Goal: Information Seeking & Learning: Learn about a topic

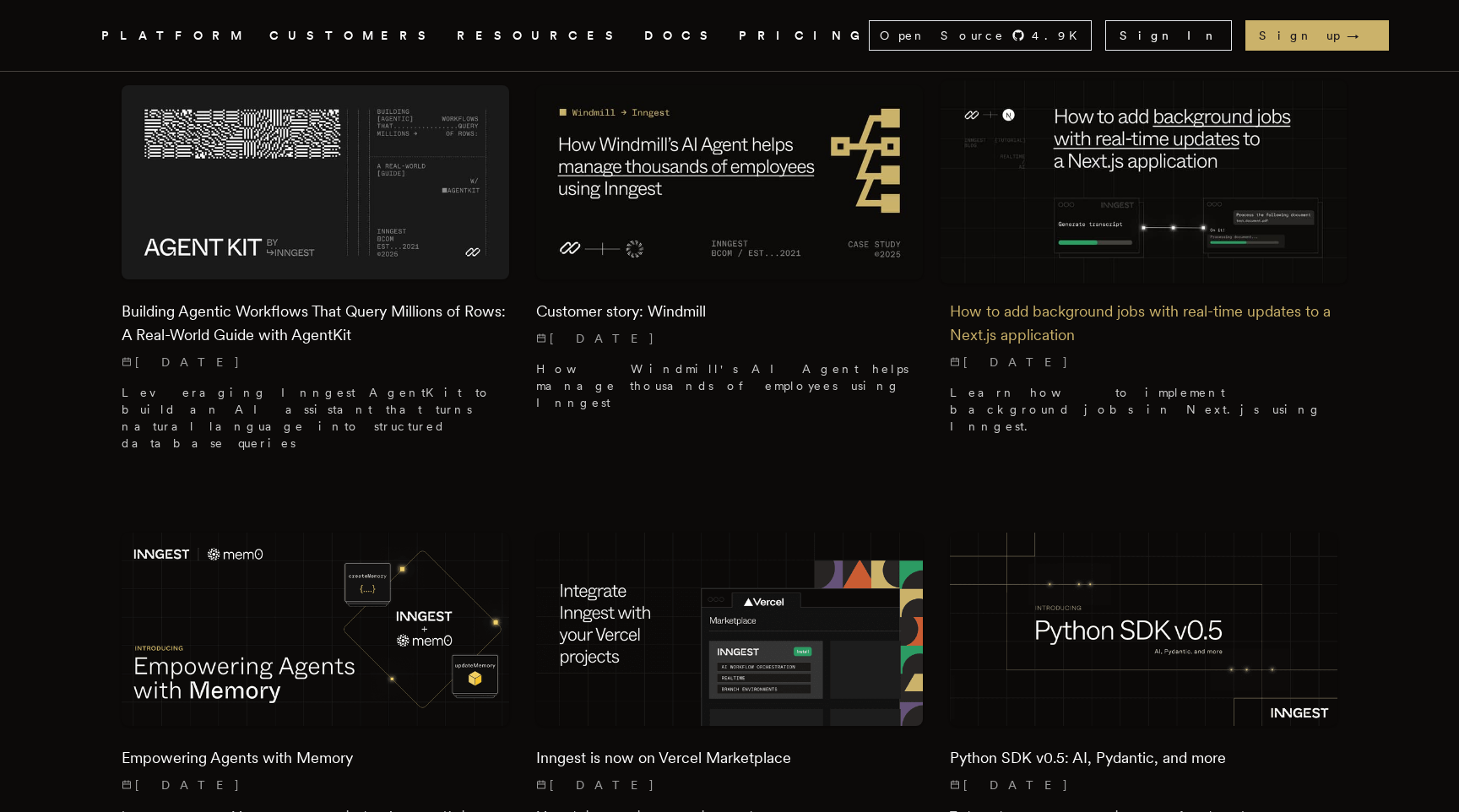
scroll to position [2093, 0]
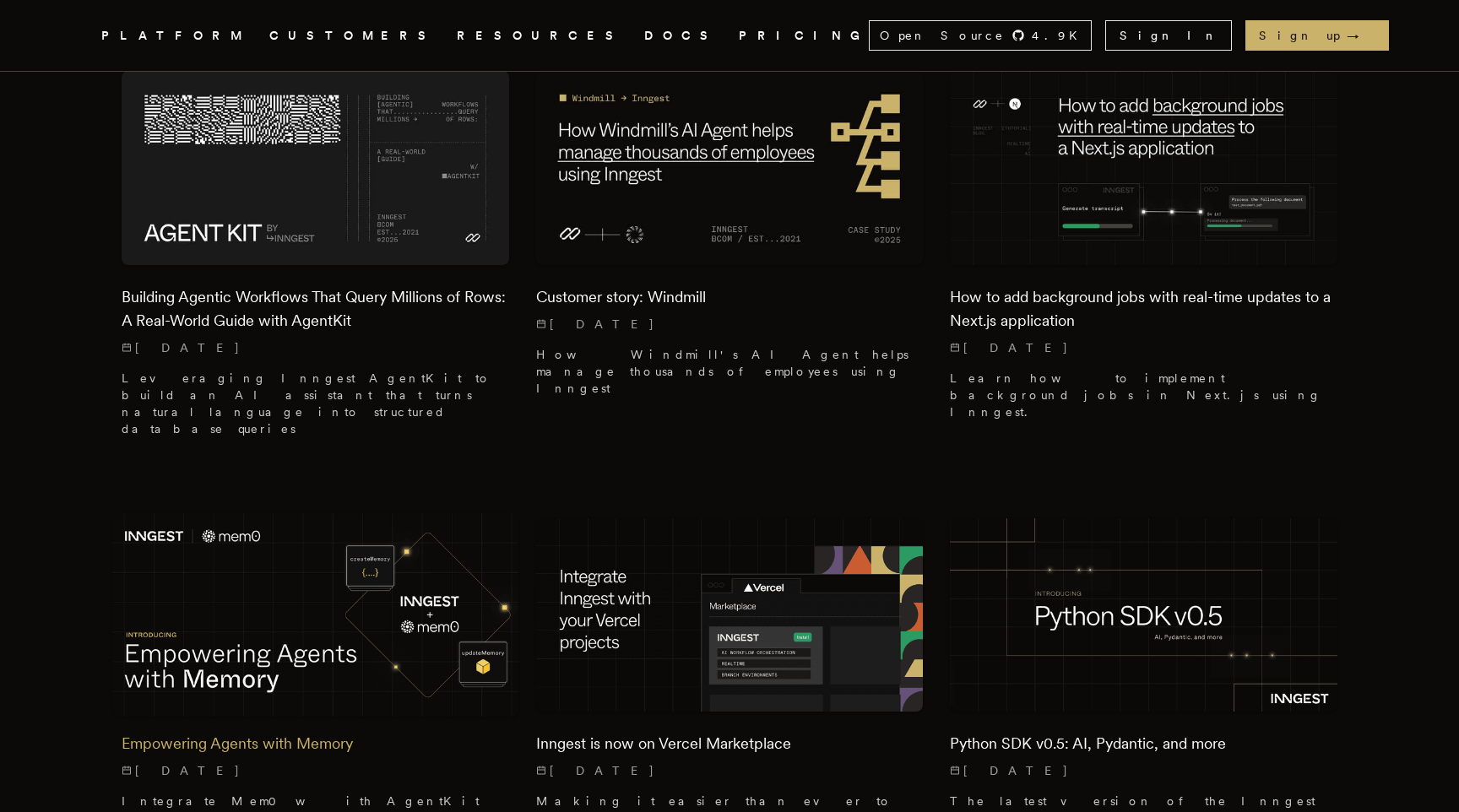
click at [277, 513] on img at bounding box center [316, 614] width 408 height 203
